Goal: Find contact information: Find contact information

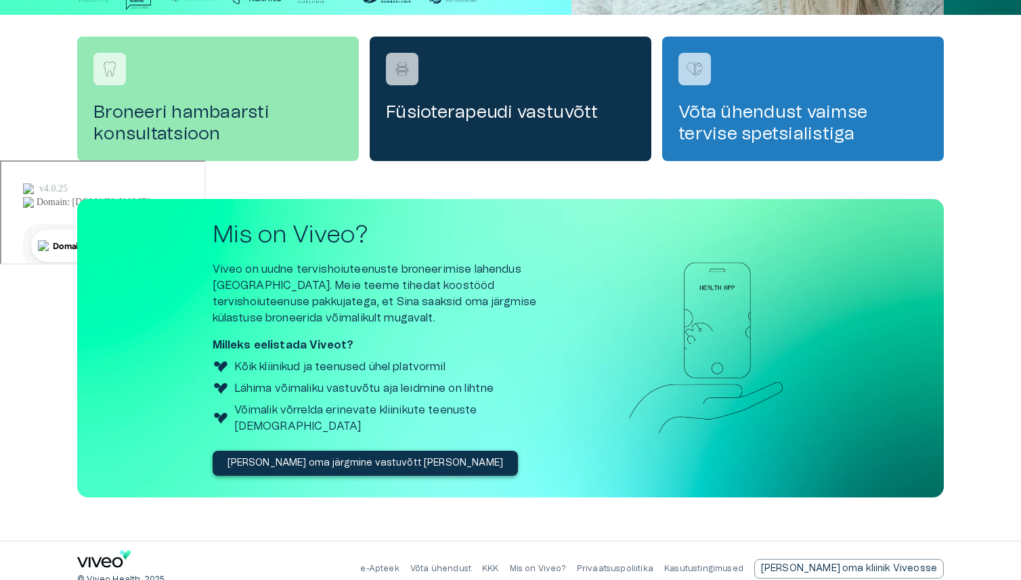
click at [653, 565] on link "Privaatsuspoliitika" at bounding box center [615, 569] width 76 height 8
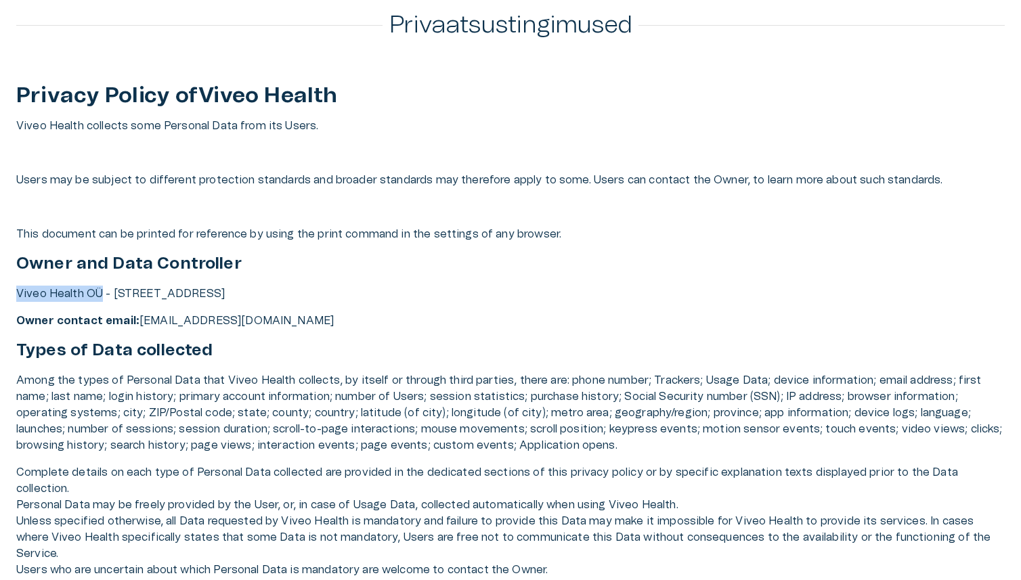
drag, startPoint x: 17, startPoint y: 296, endPoint x: 98, endPoint y: 297, distance: 81.2
click at [99, 297] on p "Viveo Health OÜ - [STREET_ADDRESS]" at bounding box center [510, 294] width 988 height 16
copy p "Viveo Health OÜ"
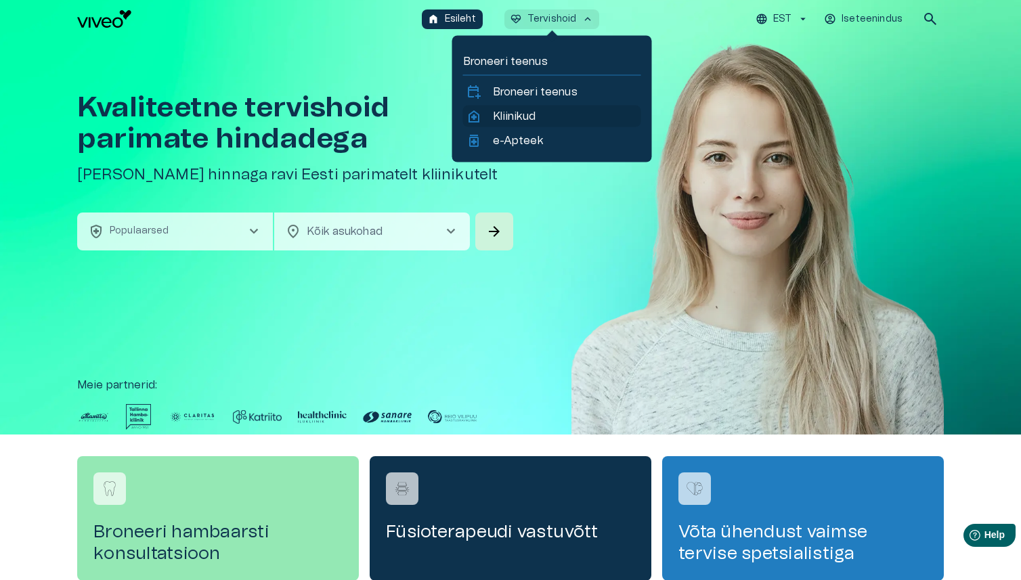
click at [524, 114] on p "Kliinikud" at bounding box center [514, 116] width 43 height 16
